Goal: Share content

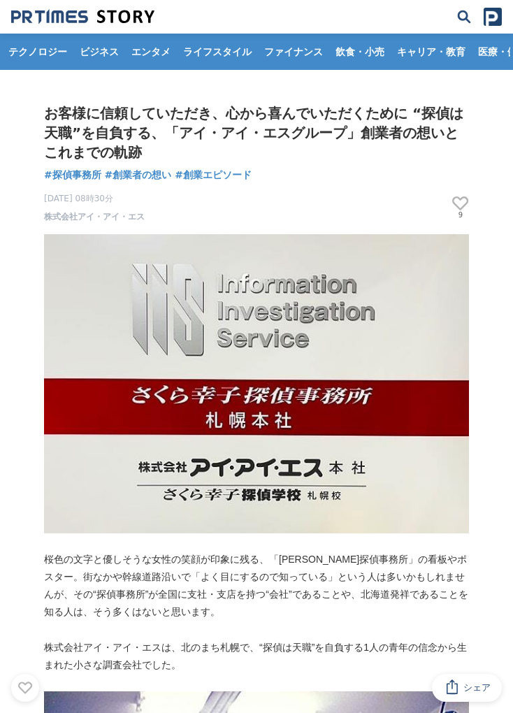
scroll to position [68, 0]
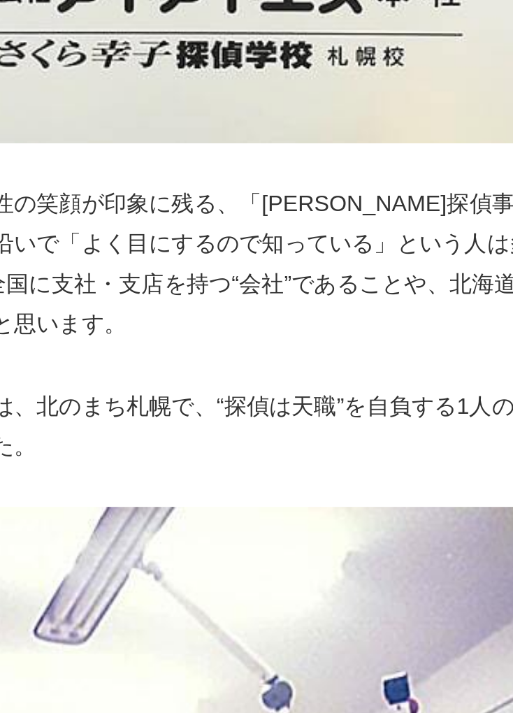
click at [468, 685] on span "シェア" at bounding box center [476, 687] width 27 height 13
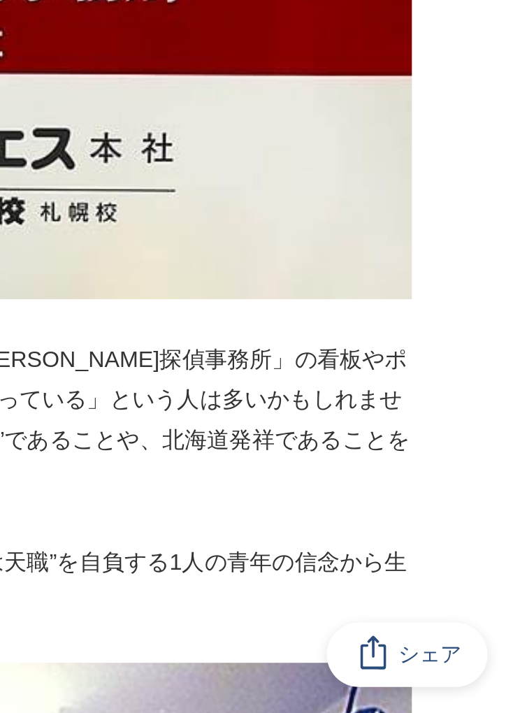
scroll to position [0, 0]
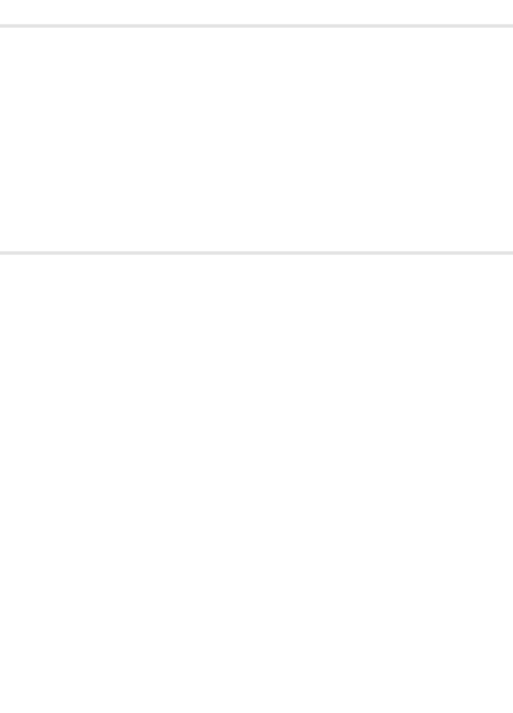
click at [451, 613] on div "ストーリーをシェアする X Facebook LINE Facebookでシェアする リンクをコピー" at bounding box center [256, 517] width 513 height 392
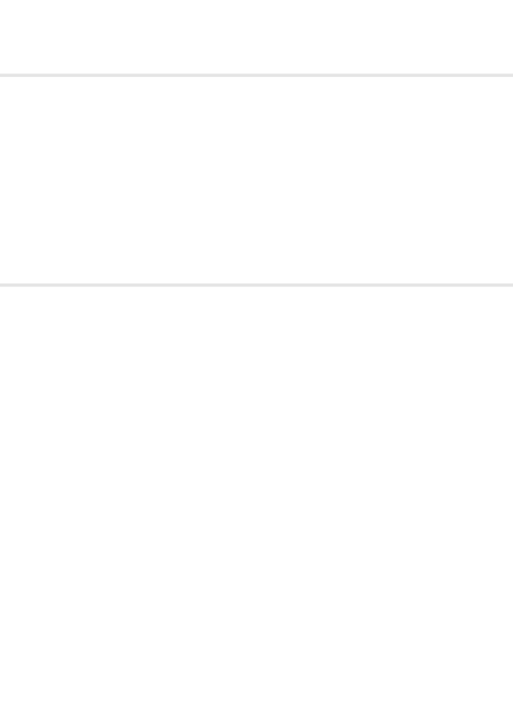
click at [451, 612] on div "ストーリーをシェアする X Facebook LINE Facebookでシェアする リンクをコピー" at bounding box center [256, 517] width 513 height 392
click at [449, 612] on div "ストーリーをシェアする X Facebook LINE Facebookでシェアする リンクをコピー" at bounding box center [256, 517] width 513 height 392
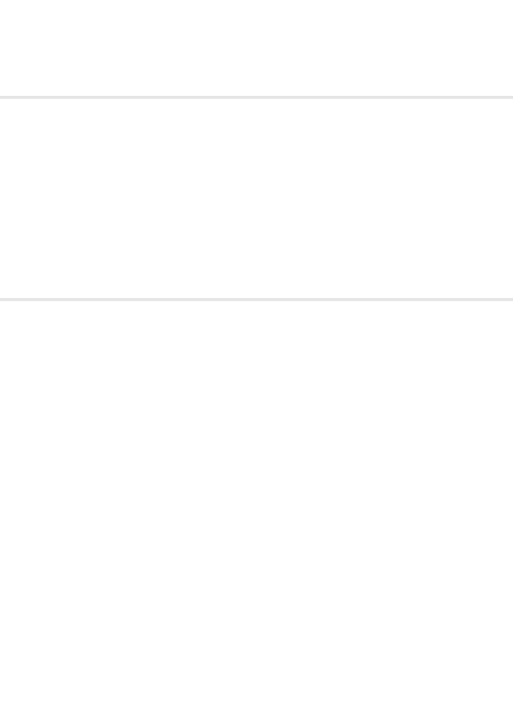
click at [449, 612] on div "ストーリーをシェアする X Facebook LINE Facebookでシェアする リンクをコピー" at bounding box center [256, 517] width 513 height 392
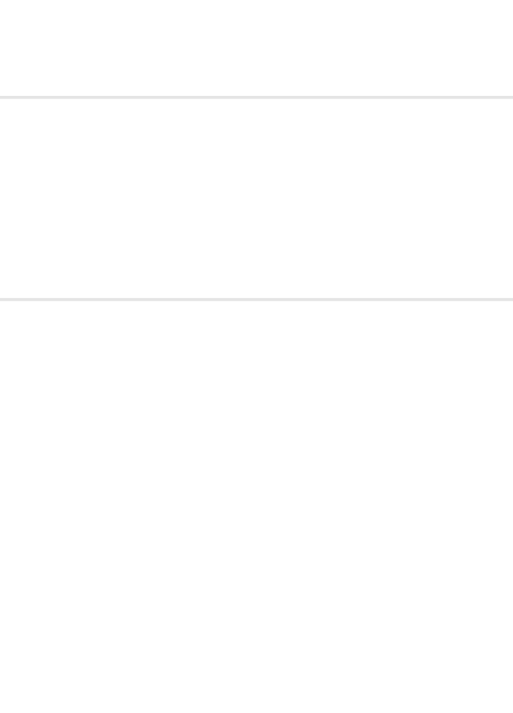
click at [449, 612] on div "ストーリーをシェアする X Facebook LINE Facebookでシェアする リンクをコピー" at bounding box center [256, 517] width 513 height 392
click at [480, 588] on div "ストーリーをシェアする X Facebook LINE Facebookでシェアする リンクをコピー" at bounding box center [256, 517] width 513 height 392
click at [470, 584] on div "ストーリーをシェアする X Facebook LINE Facebookでシェアする リンクをコピー" at bounding box center [256, 517] width 513 height 392
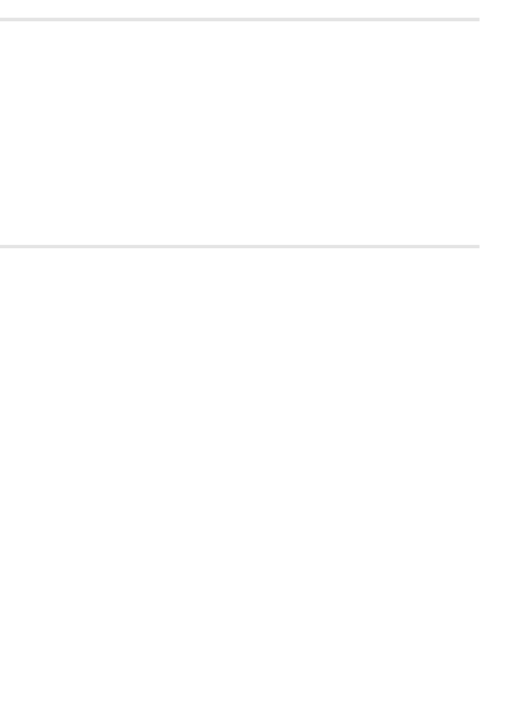
click at [490, 614] on div "ストーリーをシェアする X Facebook LINE Facebookでシェアする リンクをコピー" at bounding box center [256, 517] width 513 height 392
click at [491, 614] on div "ストーリーをシェアする X Facebook LINE Facebookでシェアする リンクをコピー" at bounding box center [256, 517] width 513 height 392
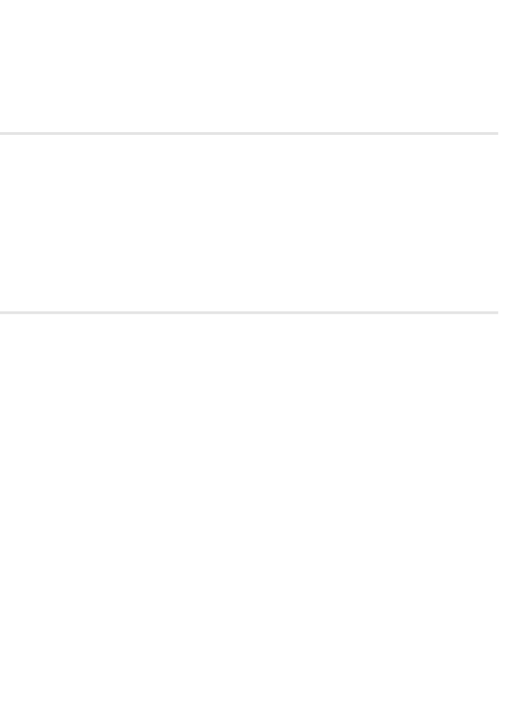
click at [502, 616] on div "ストーリーをシェアする X Facebook LINE Facebookでシェアする リンクをコピー" at bounding box center [256, 517] width 513 height 392
